Goal: Task Accomplishment & Management: Complete application form

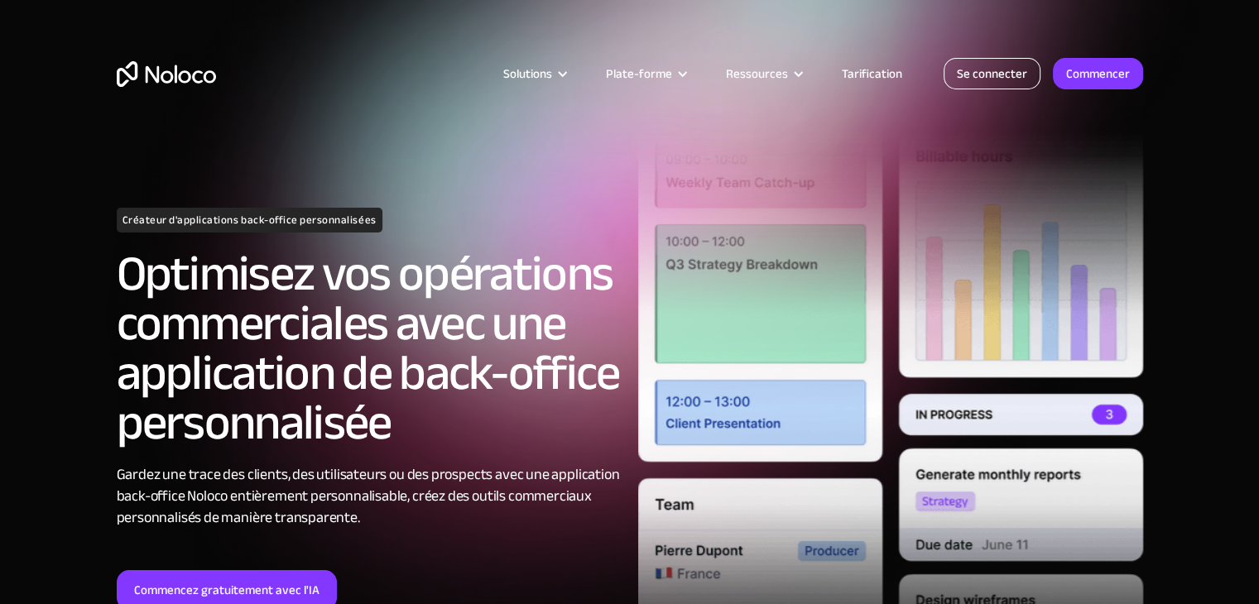
click at [985, 65] on font "Se connecter" at bounding box center [992, 73] width 70 height 23
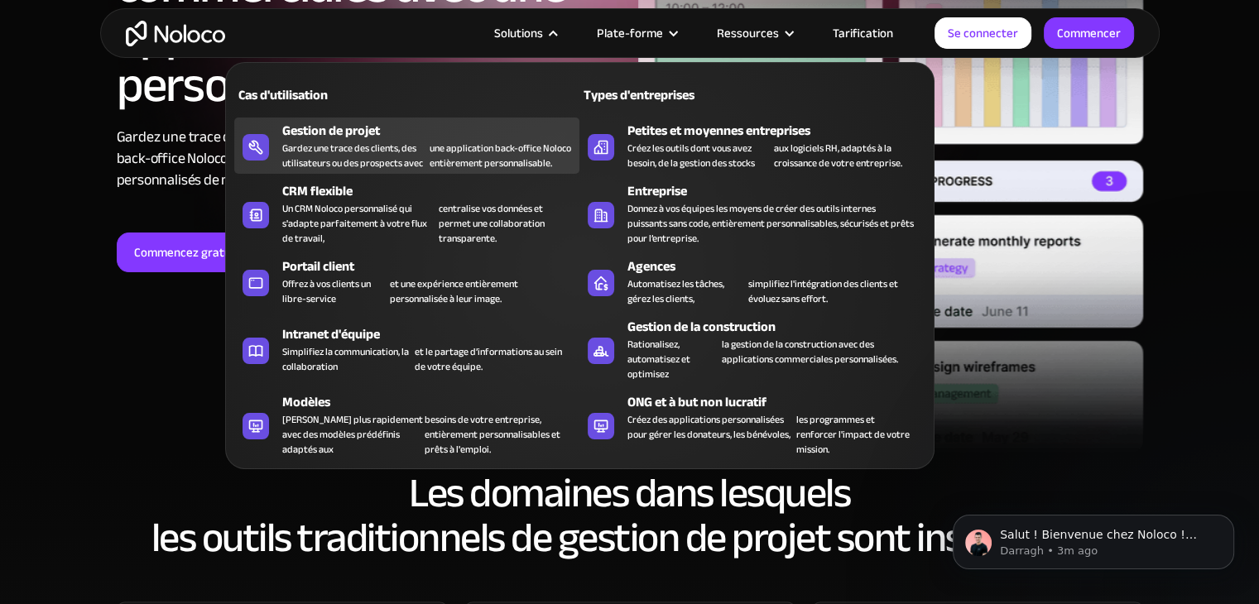
scroll to position [331, 0]
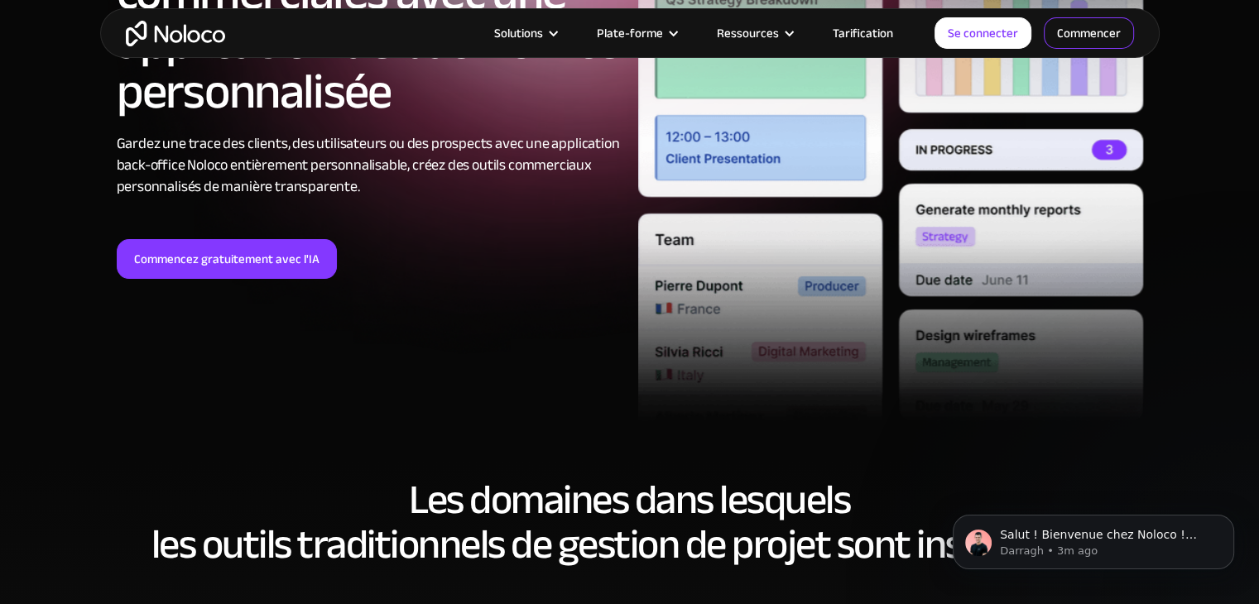
click at [1064, 25] on font "Commencer" at bounding box center [1089, 33] width 64 height 23
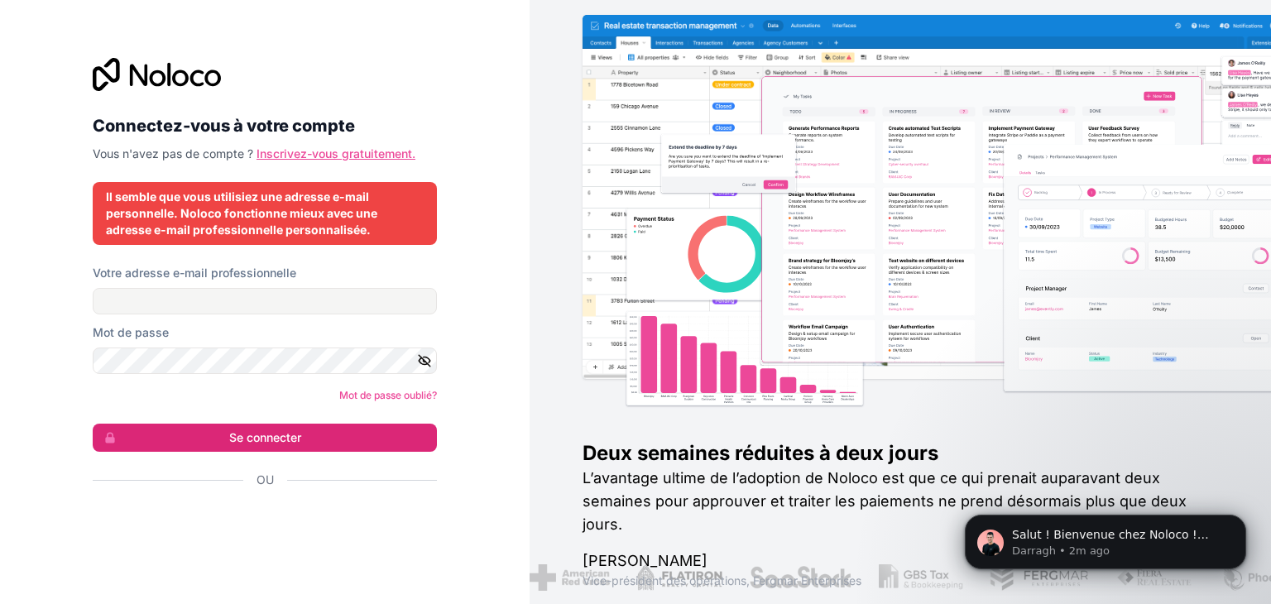
click at [271, 160] on font "Inscrivez-vous gratuitement." at bounding box center [336, 153] width 159 height 14
